Goal: Task Accomplishment & Management: Manage account settings

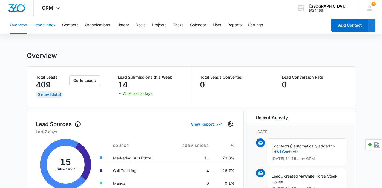
click at [47, 25] on button "Leads Inbox" at bounding box center [44, 25] width 22 height 18
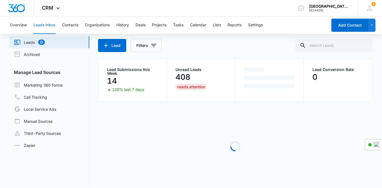
scroll to position [25, 0]
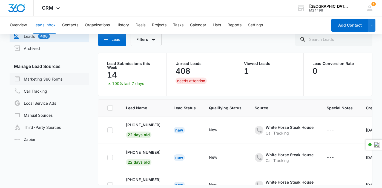
click at [40, 79] on link "Marketing 360 Forms" at bounding box center [38, 79] width 48 height 7
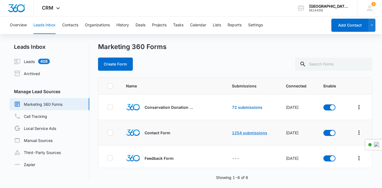
click at [254, 134] on link "1254 submissions" at bounding box center [249, 132] width 35 height 5
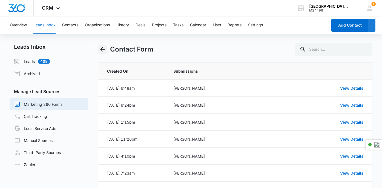
click at [101, 49] on icon "Back" at bounding box center [102, 49] width 4 height 4
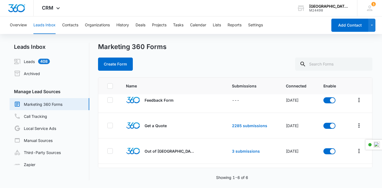
scroll to position [58, 0]
click at [250, 124] on link "2285 submissions" at bounding box center [249, 125] width 35 height 5
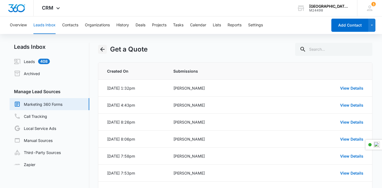
click at [101, 50] on icon "Back" at bounding box center [102, 49] width 7 height 7
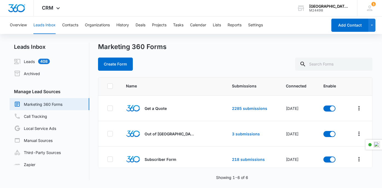
scroll to position [79, 0]
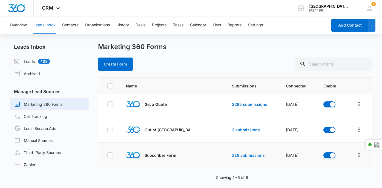
click at [249, 155] on link "218 submissions" at bounding box center [248, 155] width 33 height 5
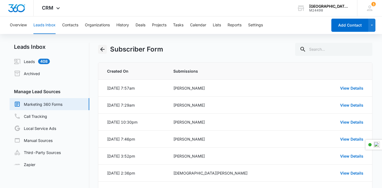
click at [104, 49] on icon "Back" at bounding box center [102, 49] width 4 height 4
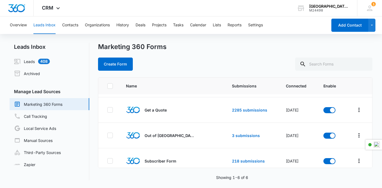
scroll to position [79, 0]
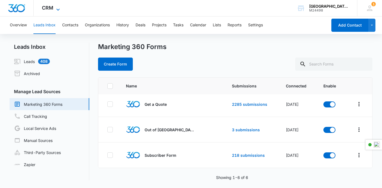
click at [58, 9] on icon at bounding box center [58, 9] width 7 height 7
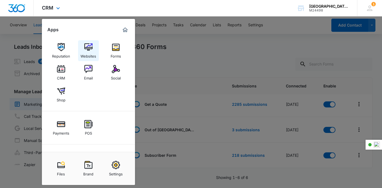
click at [89, 46] on img at bounding box center [88, 47] width 8 height 8
